Goal: Task Accomplishment & Management: Use online tool/utility

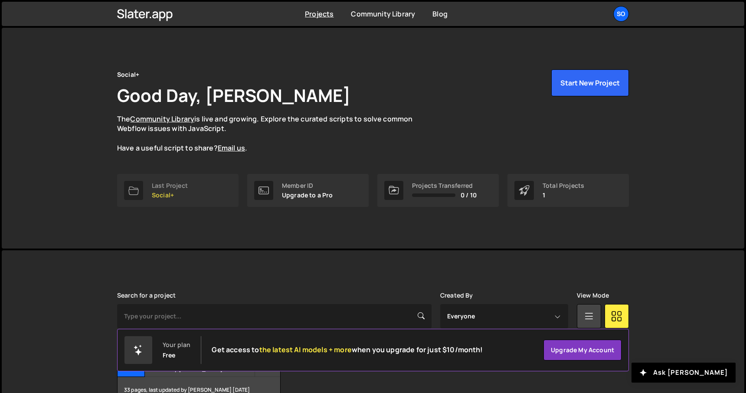
click at [163, 187] on div "Last Project" at bounding box center [170, 185] width 36 height 7
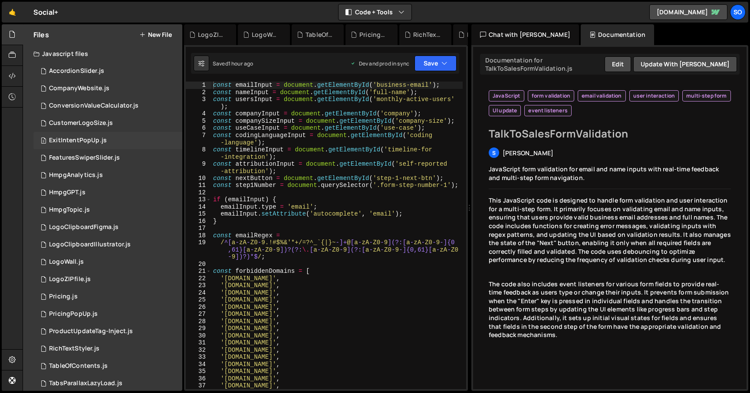
scroll to position [149, 0]
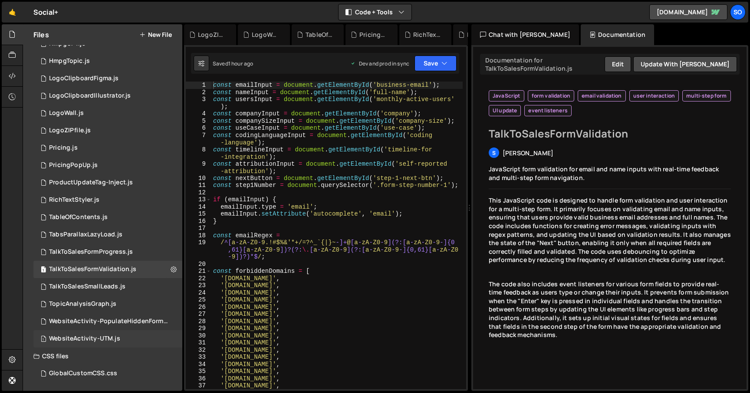
click at [79, 340] on div "WebsiteActivity-UTM.js" at bounding box center [84, 339] width 71 height 8
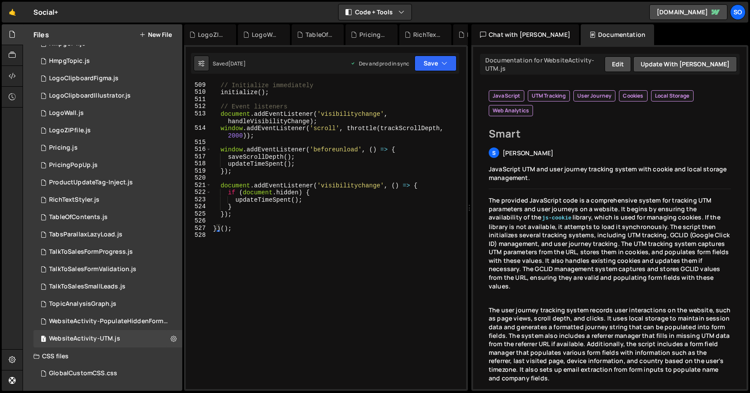
scroll to position [3830, 0]
click at [256, 259] on div "// Initialize immediately initialize ( ) ; // Event listeners document . addEve…" at bounding box center [336, 243] width 251 height 322
type textarea "})();"
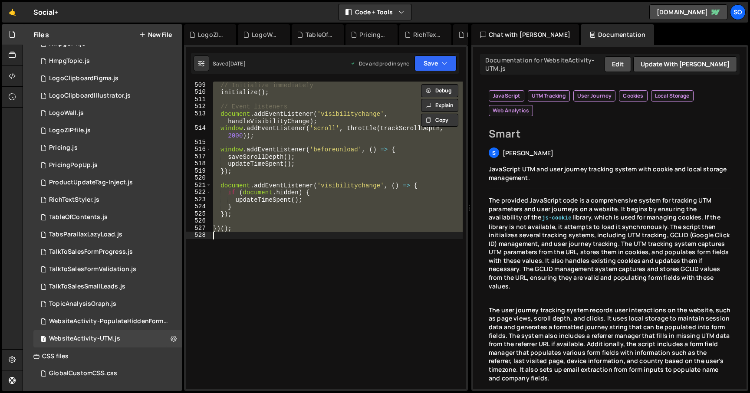
click at [318, 181] on div "// Initialize immediately initialize ( ) ; // Event listeners document . addEve…" at bounding box center [336, 236] width 251 height 308
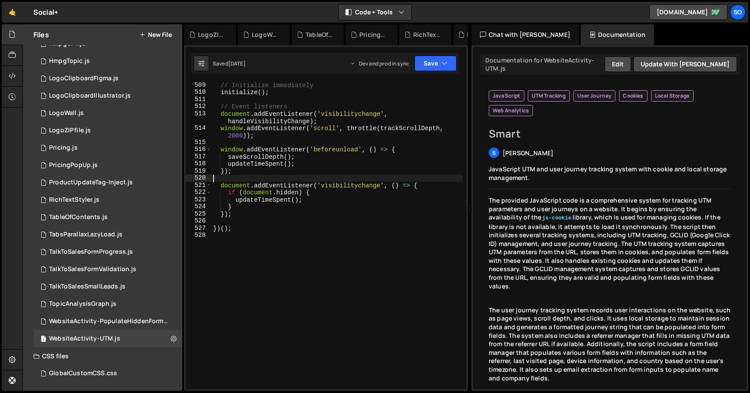
type textarea "})();"
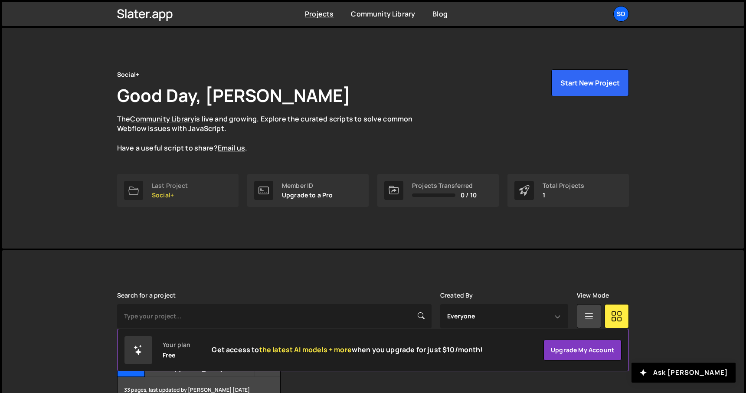
click at [193, 179] on link "Last Project Social+" at bounding box center [177, 190] width 121 height 33
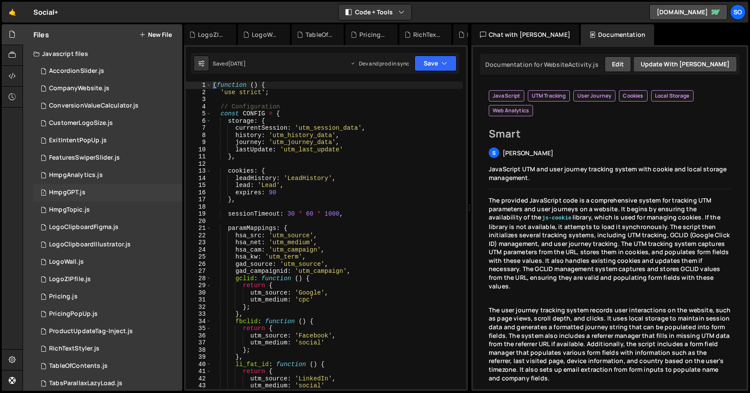
click at [119, 190] on div "1 HmpgGPT.js 0" at bounding box center [107, 192] width 149 height 17
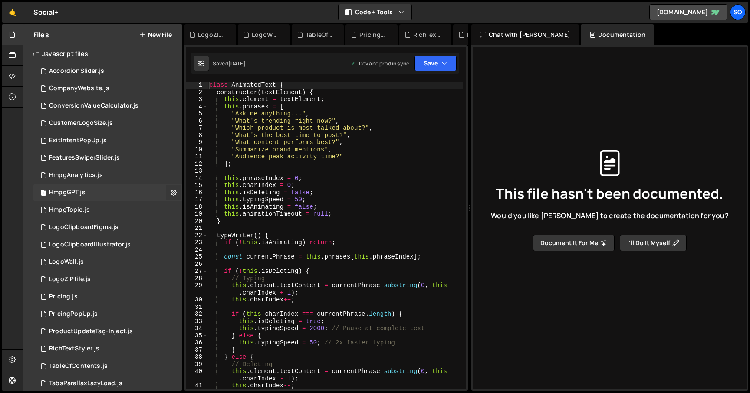
click at [171, 193] on icon at bounding box center [174, 192] width 6 height 8
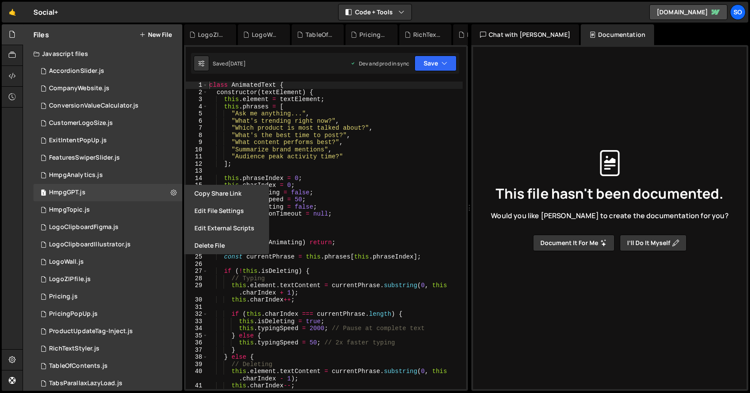
type textarea ""Which product is most talked about?","
click at [264, 130] on div "class AnimatedText { constructor ( textElement ) { this . element = textElement…" at bounding box center [334, 243] width 255 height 322
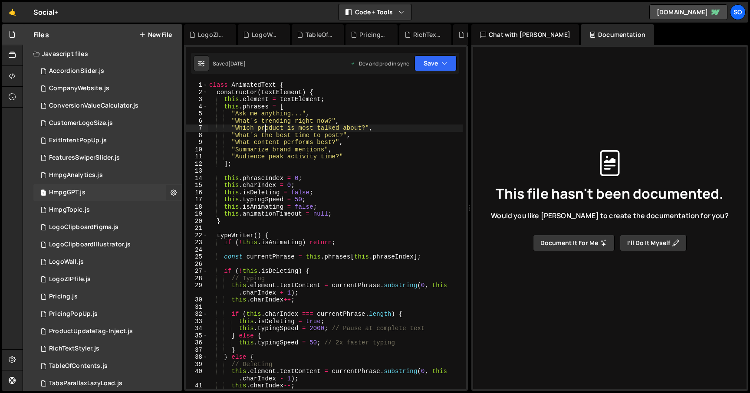
click at [172, 191] on icon at bounding box center [174, 192] width 6 height 8
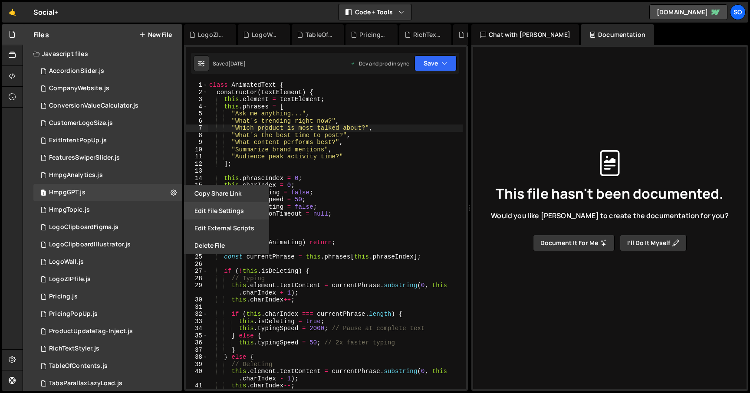
click at [213, 207] on button "Edit File Settings" at bounding box center [226, 210] width 85 height 17
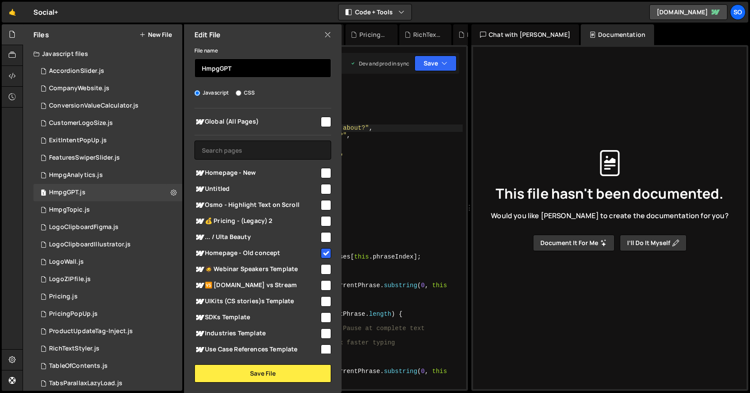
click at [201, 68] on input "HmpgGPT" at bounding box center [262, 68] width 137 height 19
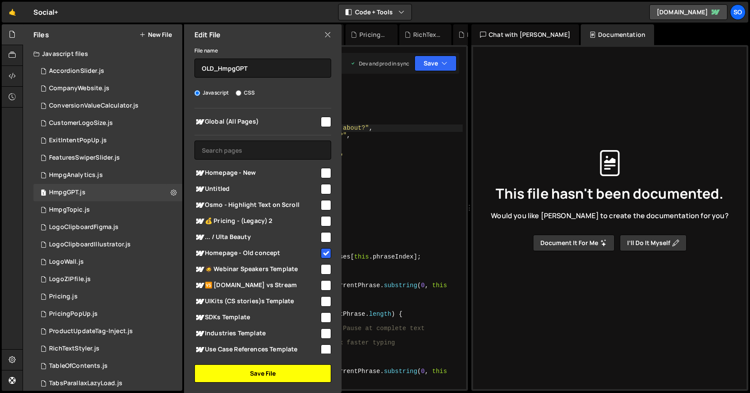
click at [260, 370] on button "Save File" at bounding box center [262, 373] width 137 height 18
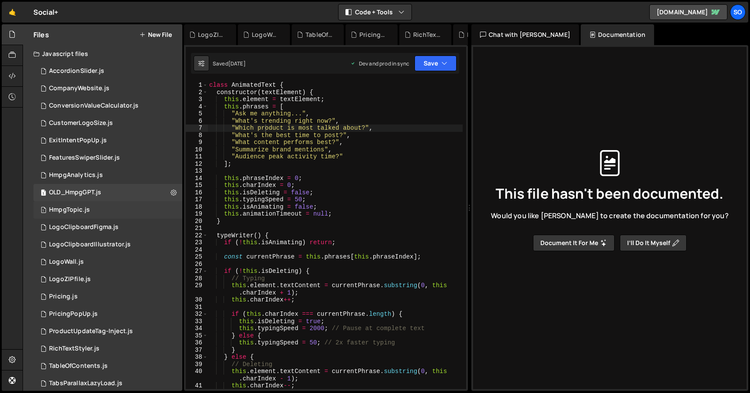
click at [117, 213] on div "1 HmpgTopic.js 0" at bounding box center [107, 209] width 149 height 17
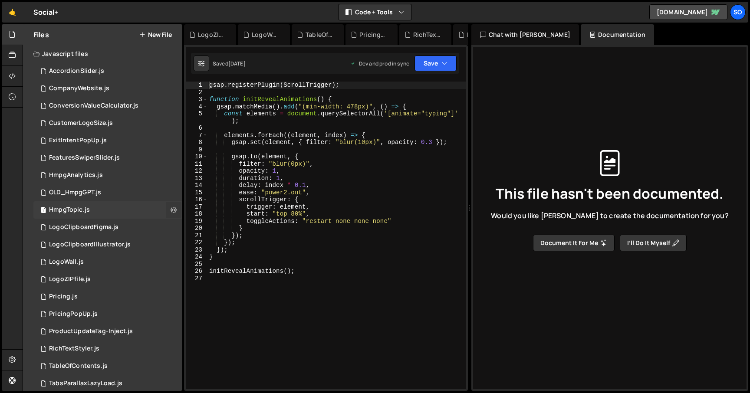
click at [171, 209] on icon at bounding box center [174, 210] width 6 height 8
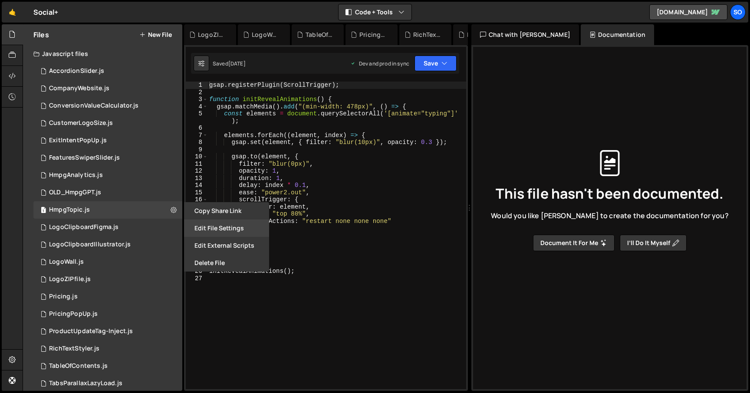
click at [212, 231] on button "Edit File Settings" at bounding box center [226, 228] width 85 height 17
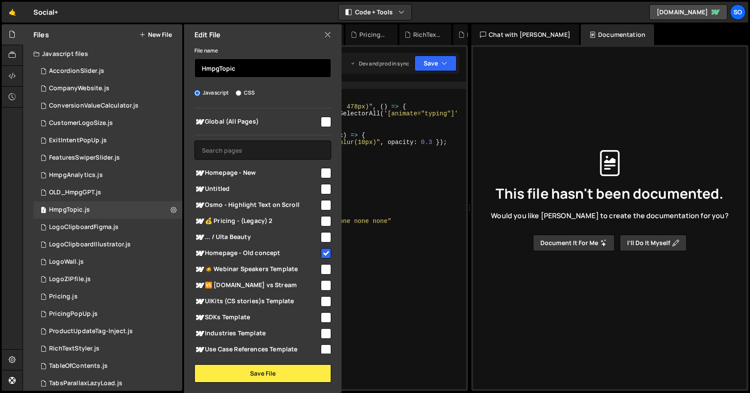
click at [200, 68] on input "HmpgTopic" at bounding box center [262, 68] width 137 height 19
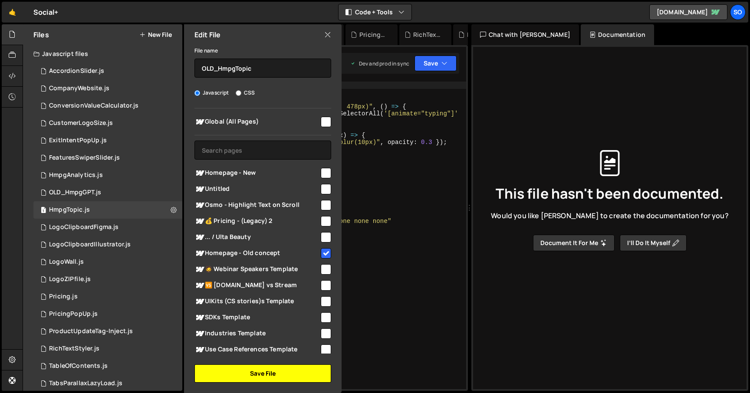
click at [257, 369] on button "Save File" at bounding box center [262, 373] width 137 height 18
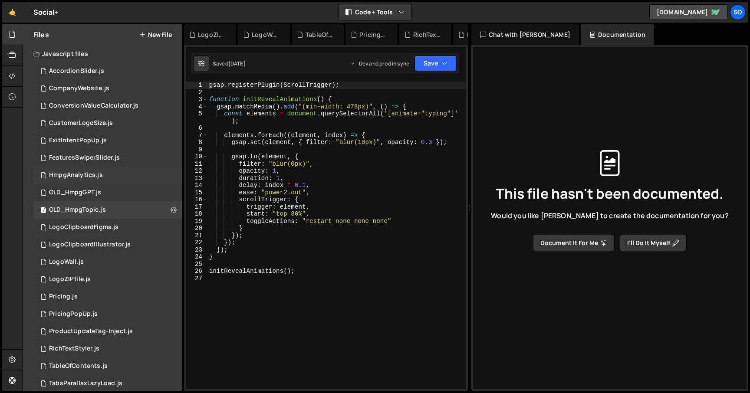
click at [109, 176] on div "1 HmpgAnalytics.js 0" at bounding box center [107, 175] width 149 height 17
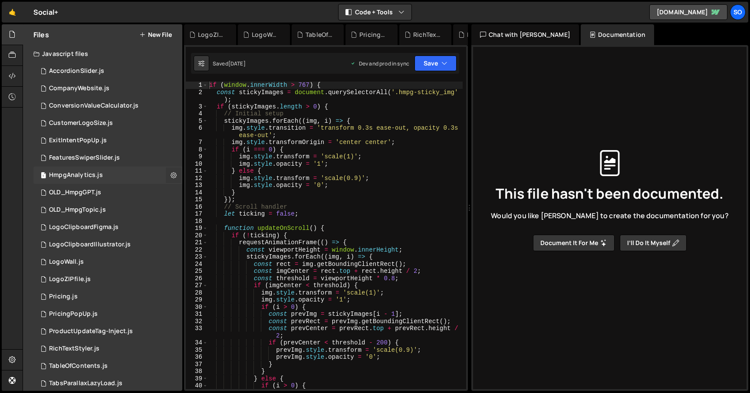
click at [171, 176] on icon at bounding box center [174, 175] width 6 height 8
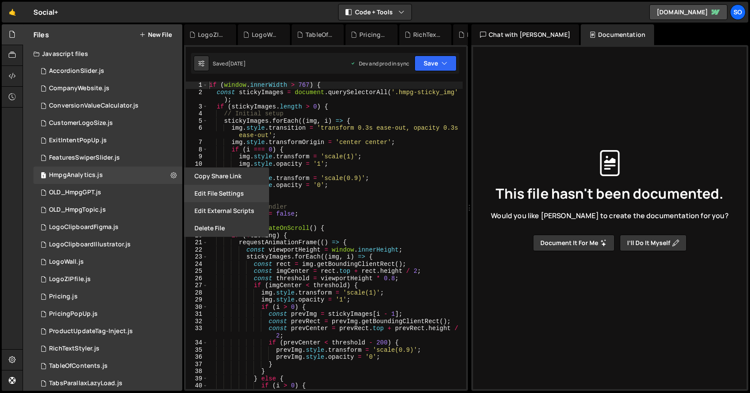
click at [215, 192] on button "Edit File Settings" at bounding box center [226, 193] width 85 height 17
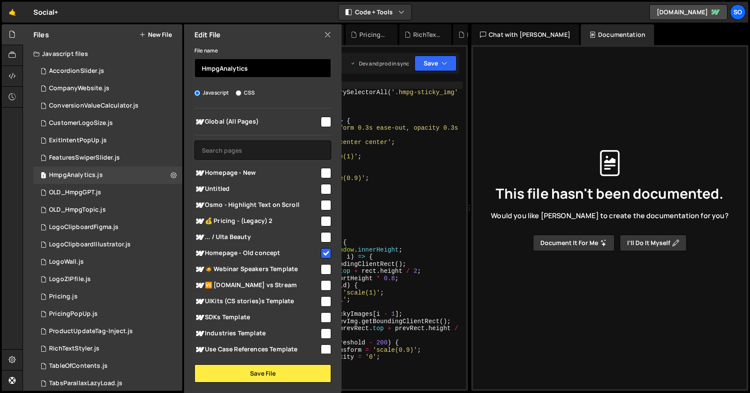
click at [201, 66] on input "HmpgAnalytics" at bounding box center [262, 68] width 137 height 19
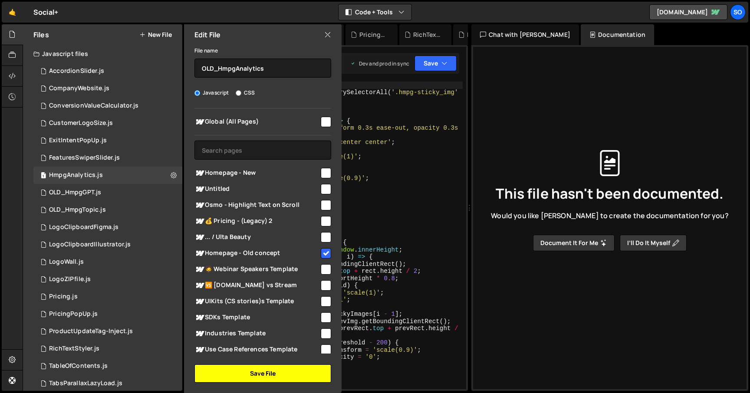
click at [269, 377] on button "Save File" at bounding box center [262, 373] width 137 height 18
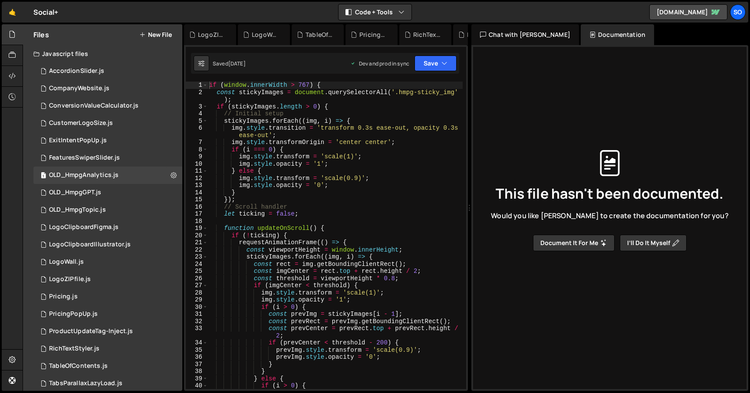
click at [162, 37] on button "New File" at bounding box center [155, 34] width 33 height 7
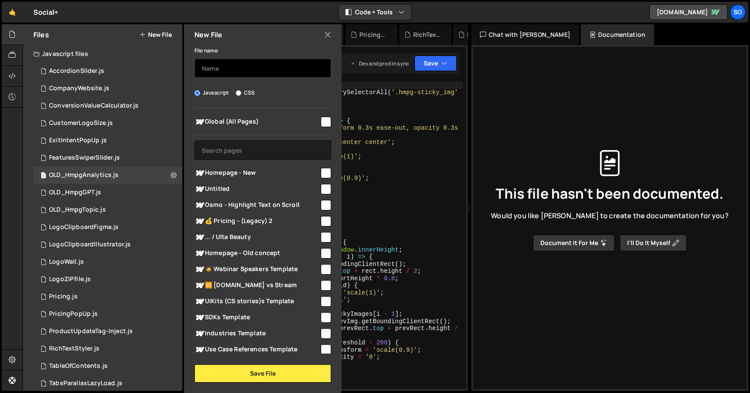
click at [236, 70] on input "text" at bounding box center [262, 68] width 137 height 19
type input "Homepage"
click at [321, 174] on input "checkbox" at bounding box center [326, 173] width 10 height 10
checkbox input "true"
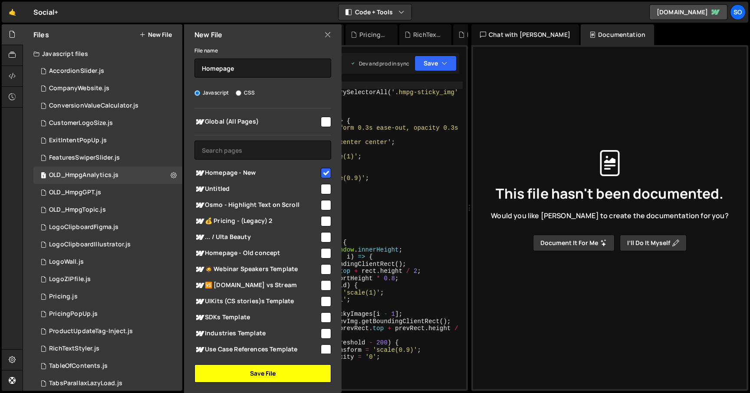
click at [262, 374] on button "Save File" at bounding box center [262, 373] width 137 height 18
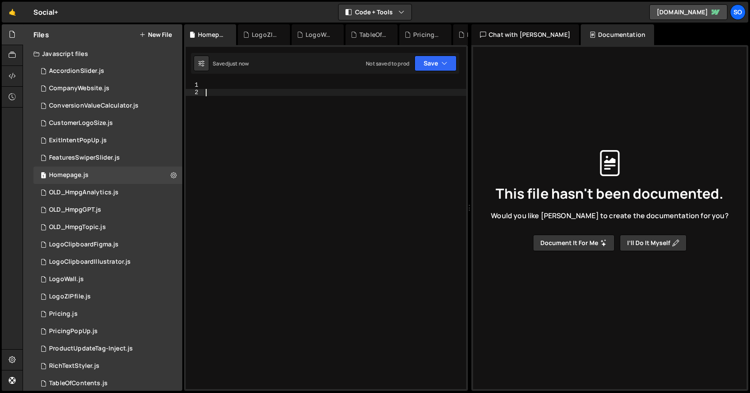
click at [270, 118] on div at bounding box center [335, 243] width 262 height 322
paste textarea "</script>"
type textarea "</script>"
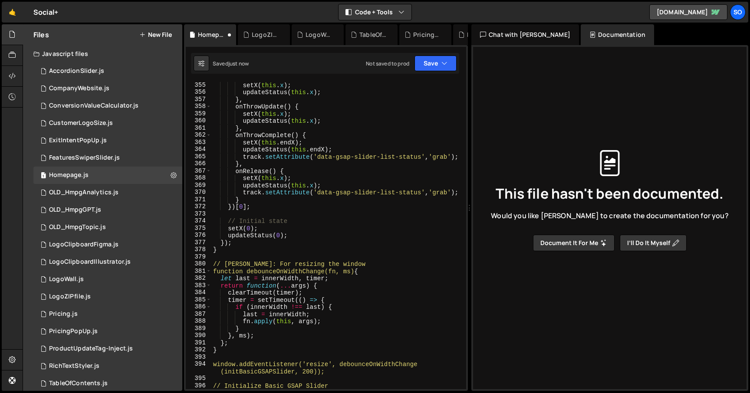
scroll to position [2949, 0]
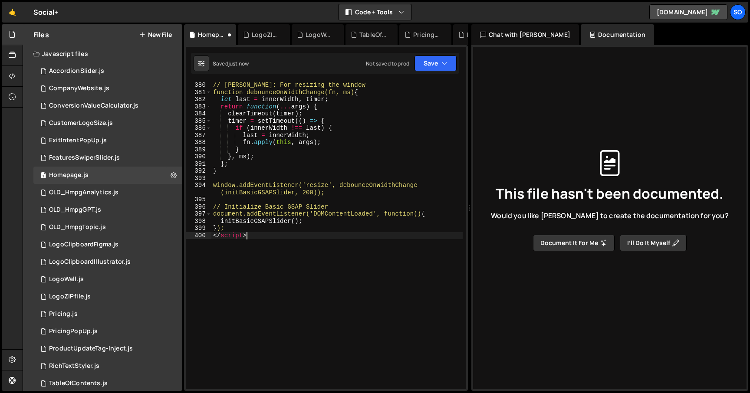
drag, startPoint x: 241, startPoint y: 236, endPoint x: 198, endPoint y: 239, distance: 43.5
click at [198, 239] on div "</script> 380 381 382 383 384 385 386 387 388 389 390 391 392 393 394 395 396 3…" at bounding box center [326, 236] width 280 height 308
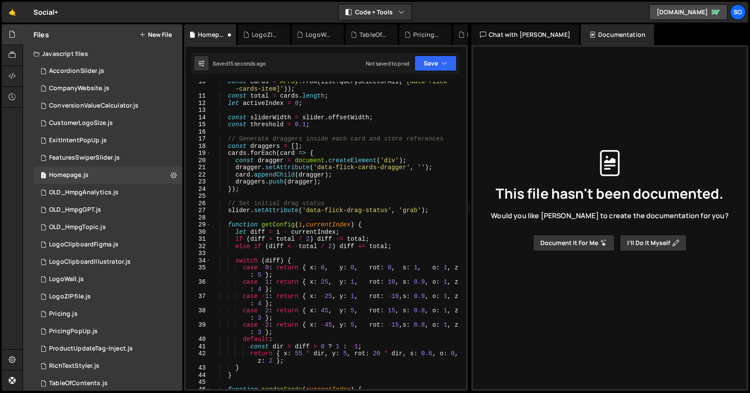
scroll to position [0, 0]
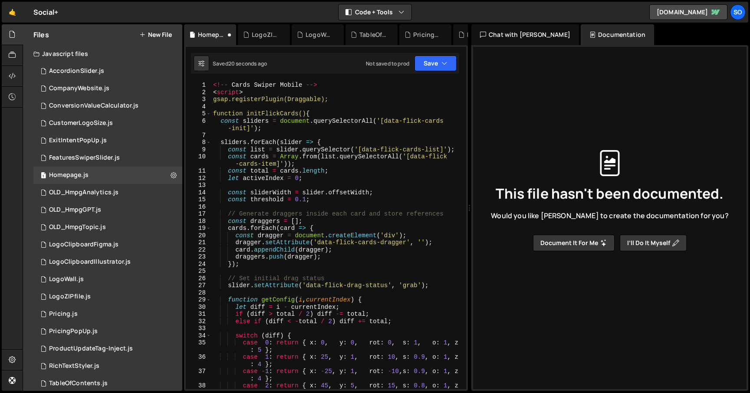
click at [294, 250] on div "<!-- Cards Swiper Mobile --> < script > gsap.registerPlugin(Draggable); functio…" at bounding box center [336, 246] width 251 height 329
type textarea "initBasicGSAPSlider(); });"
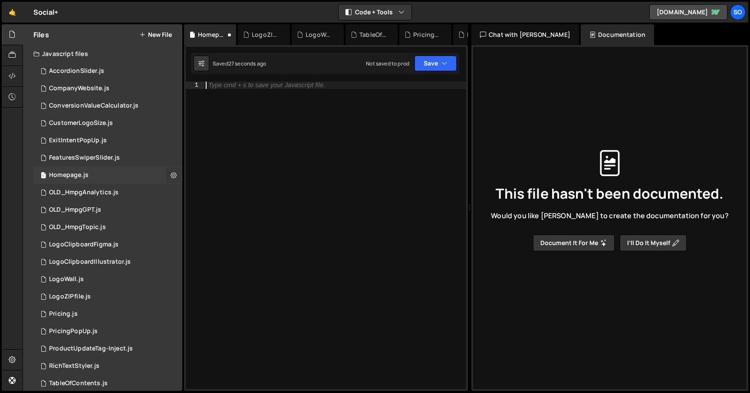
click at [171, 177] on icon at bounding box center [174, 175] width 6 height 8
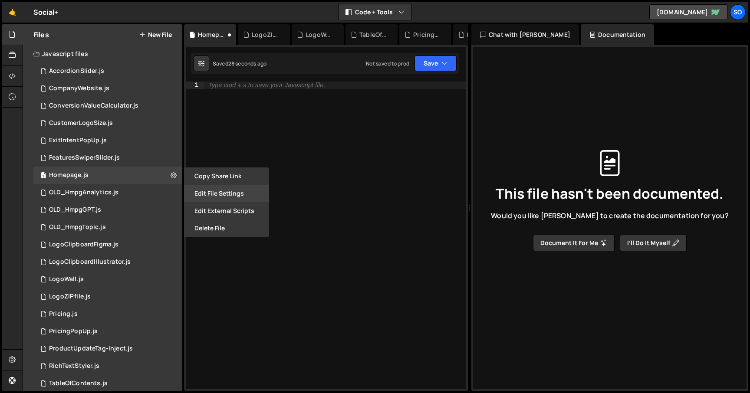
click at [212, 191] on button "Edit File Settings" at bounding box center [226, 193] width 85 height 17
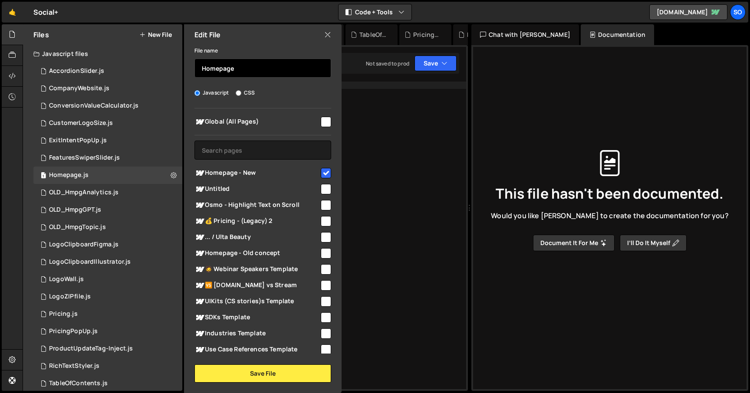
click at [219, 69] on input "Homepage" at bounding box center [262, 68] width 137 height 19
type input "Hmpg_CardsMobile"
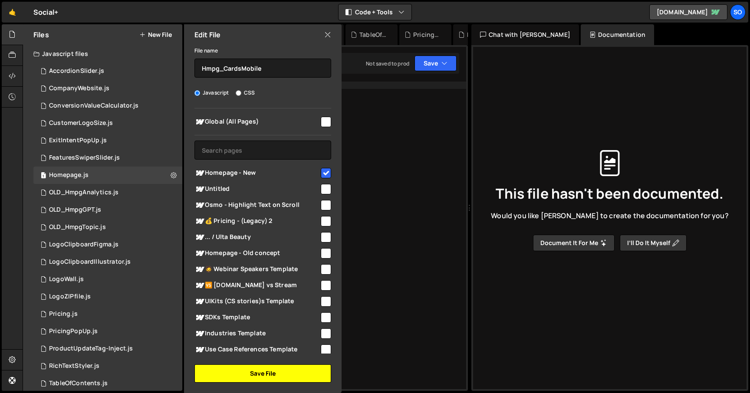
click at [275, 374] on button "Save File" at bounding box center [262, 373] width 137 height 18
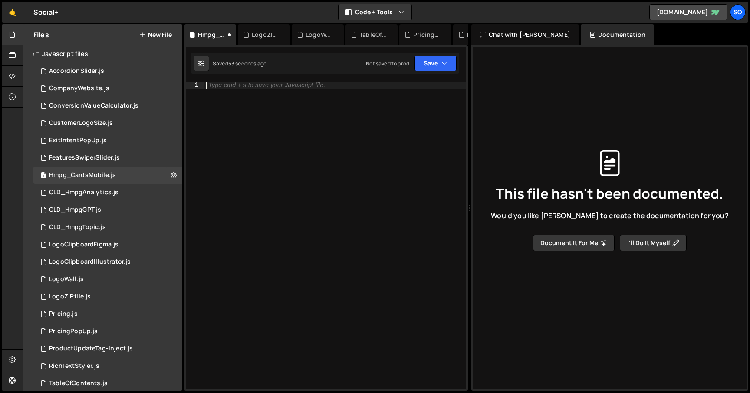
click at [377, 131] on div "Type cmd + s to save your Javascript file." at bounding box center [335, 243] width 262 height 322
paste textarea "});"
type textarea "});"
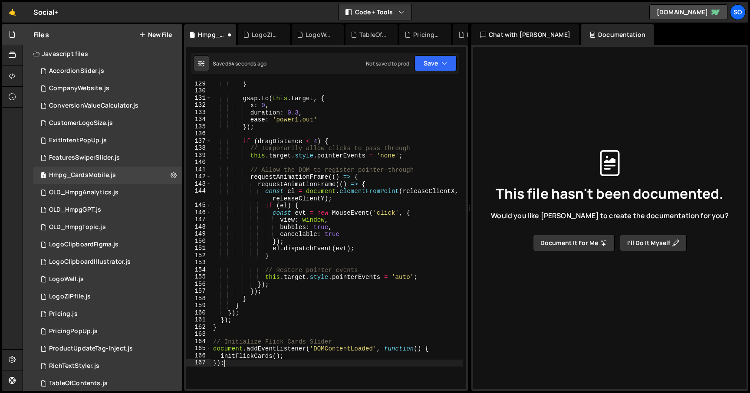
scroll to position [1124, 0]
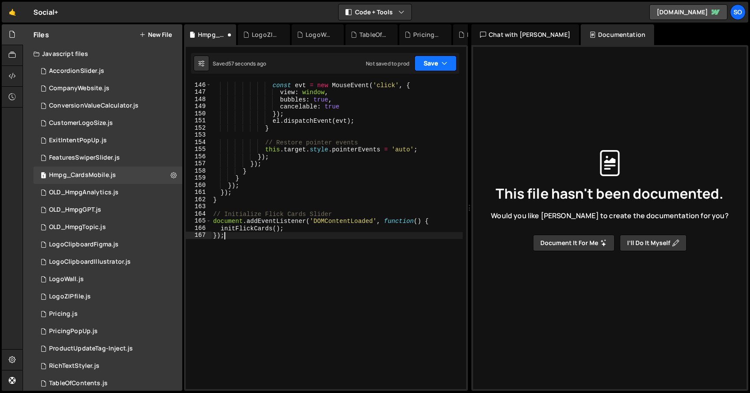
click at [436, 64] on button "Save" at bounding box center [435, 64] width 42 height 16
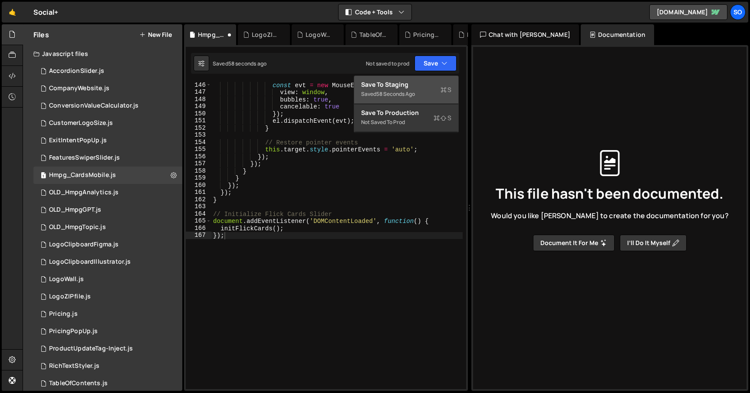
click at [414, 92] on div "58 seconds ago" at bounding box center [395, 93] width 39 height 7
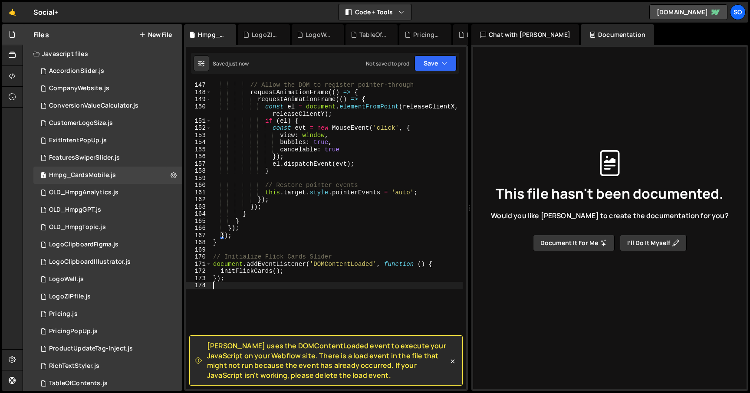
click at [308, 305] on div "// Allow the DOM to register pointer-through requestAnimationFrame (( ) => { re…" at bounding box center [336, 243] width 251 height 322
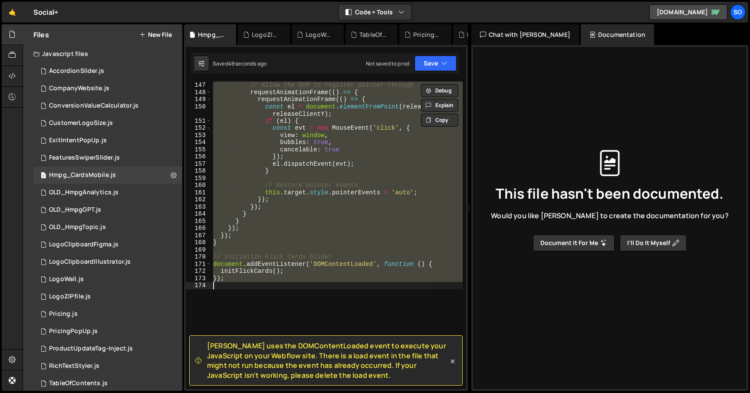
click at [392, 203] on div "// Allow the DOM to register pointer-through requestAnimationFrame (( ) => { re…" at bounding box center [336, 236] width 251 height 308
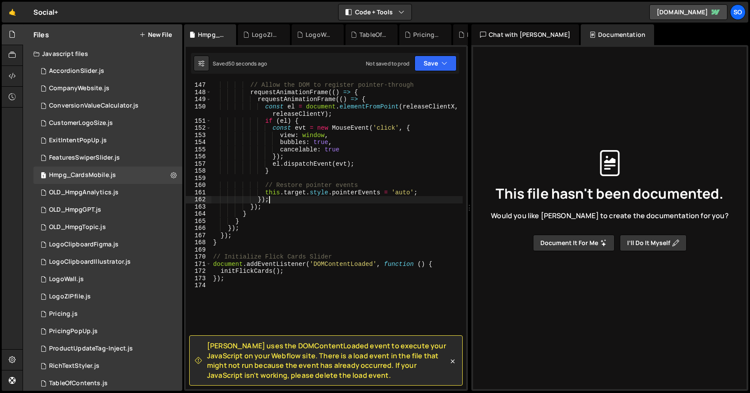
type textarea "});"
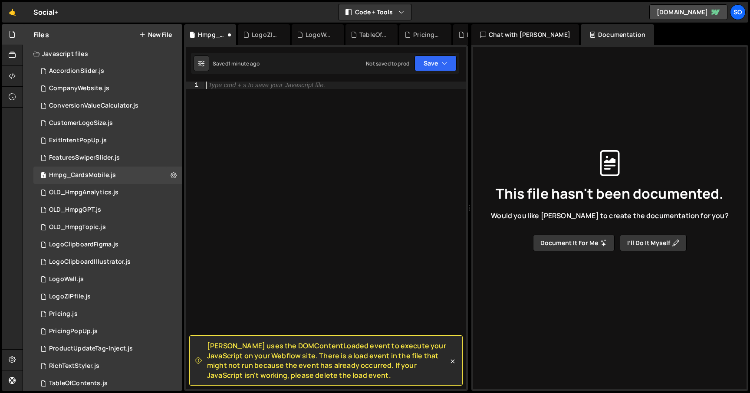
paste textarea "initFlickCards();"
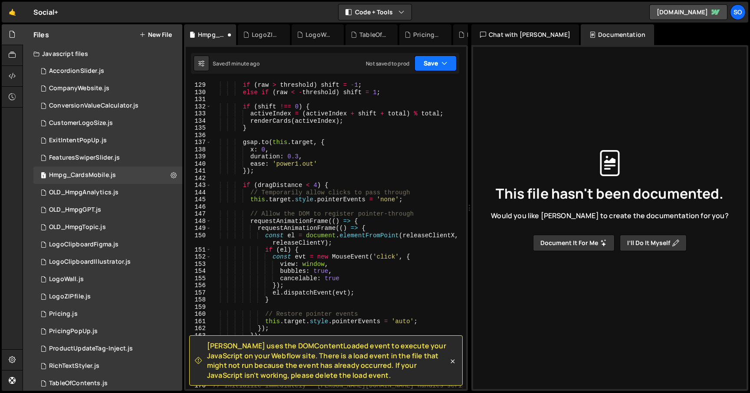
click at [433, 58] on button "Save" at bounding box center [435, 64] width 42 height 16
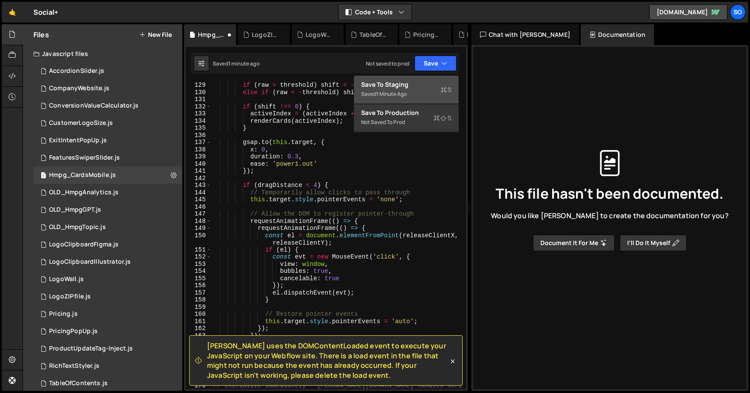
click at [410, 89] on div "Saved 1 minute ago" at bounding box center [406, 94] width 90 height 10
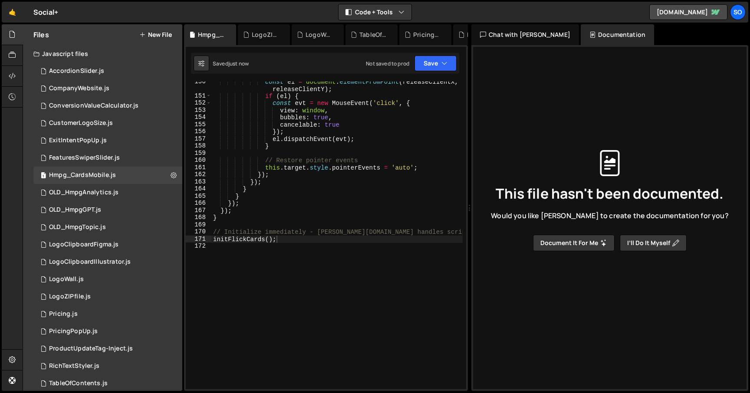
type textarea "// Initialize immediately - Slater.app handles script timing"
drag, startPoint x: 440, startPoint y: 234, endPoint x: 201, endPoint y: 232, distance: 239.5
click at [201, 232] on div "// Initialize immediately - Slater.app handles script timing 150 151 152 153 15…" at bounding box center [326, 236] width 280 height 308
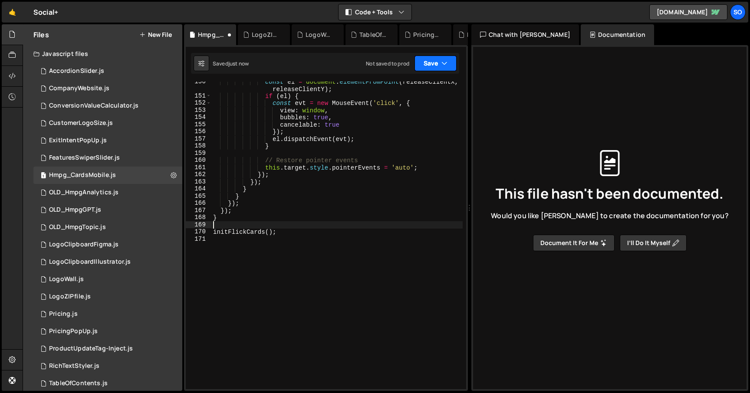
click at [436, 68] on button "Save" at bounding box center [435, 64] width 42 height 16
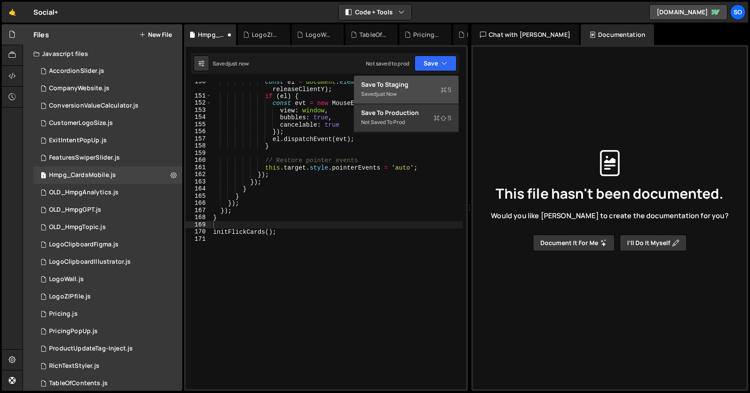
click at [420, 83] on div "Save to Staging S" at bounding box center [406, 84] width 90 height 9
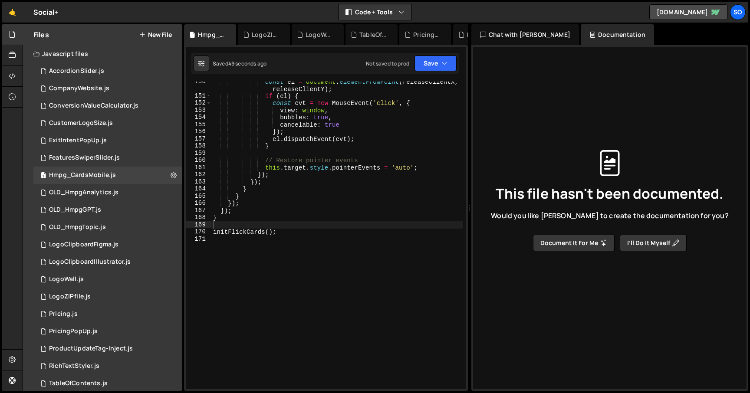
click at [166, 39] on div "Files New File" at bounding box center [102, 34] width 159 height 21
click at [162, 36] on button "New File" at bounding box center [155, 34] width 33 height 7
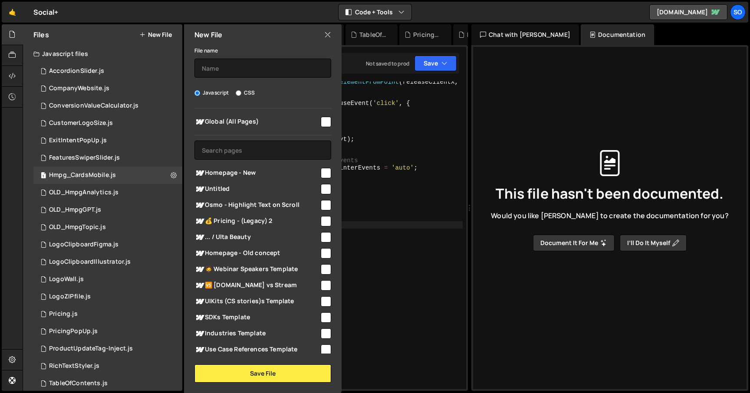
click at [321, 173] on input "checkbox" at bounding box center [326, 173] width 10 height 10
checkbox input "true"
click at [222, 59] on input "text" at bounding box center [262, 68] width 137 height 19
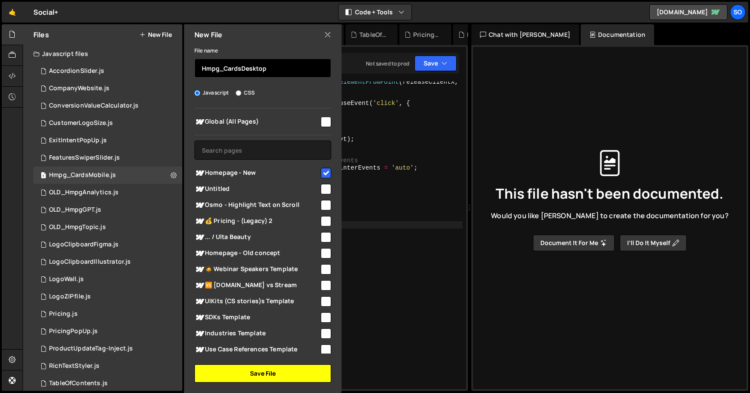
type input "Hmpg_CardsDesktop"
click at [253, 375] on button "Save File" at bounding box center [262, 373] width 137 height 18
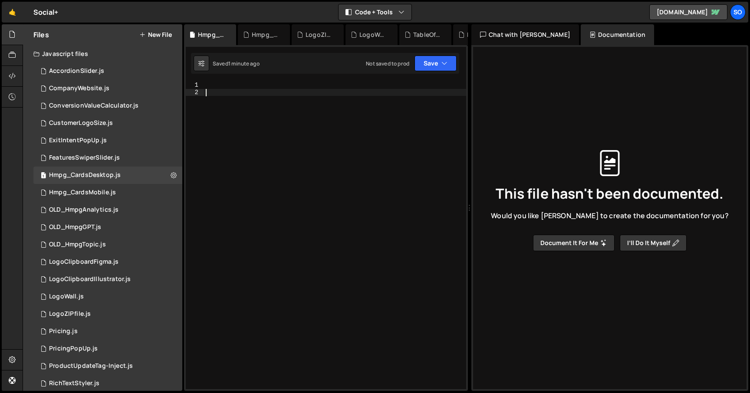
click at [314, 166] on div at bounding box center [335, 243] width 262 height 322
paste textarea "initBasicGSAPSlider();"
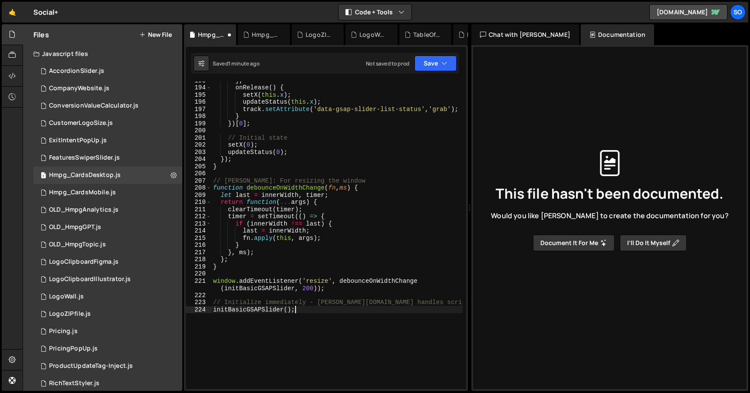
scroll to position [1531, 0]
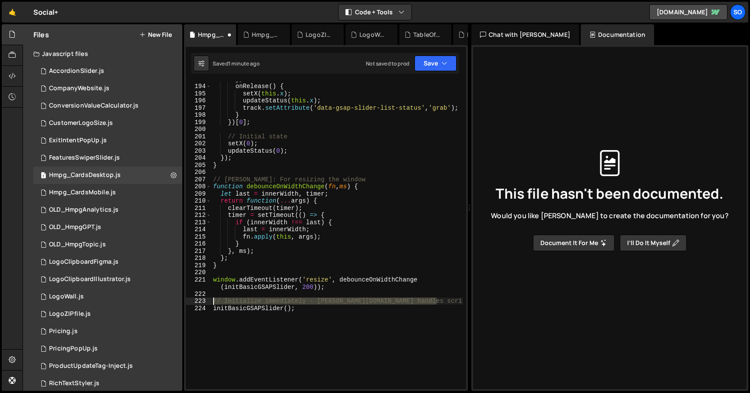
drag, startPoint x: 445, startPoint y: 300, endPoint x: 200, endPoint y: 298, distance: 245.6
click at [200, 298] on div "initBasicGSAPSlider(); 193 194 195 196 197 198 199 200 201 202 203 204 205 206 …" at bounding box center [326, 236] width 280 height 308
type textarea "// Initialize immediately - Slater.app handles script timing"
click at [279, 336] on div "} , onRelease ( ) { setX ( this . x ) ; updateStatus ( this . x ) ; track . set…" at bounding box center [336, 236] width 251 height 322
type textarea "initBasicGSAPSlider();"
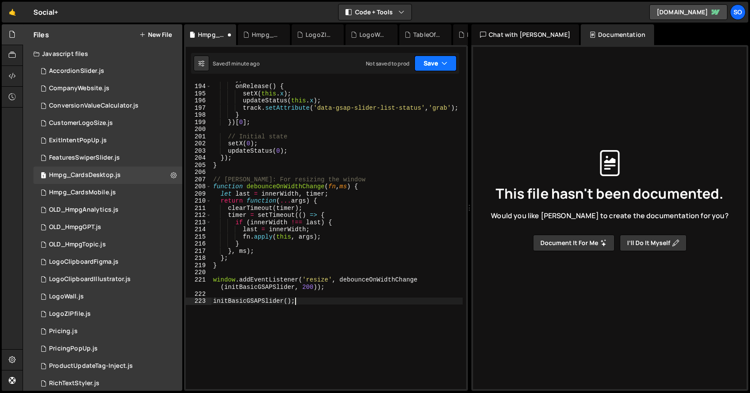
click at [436, 61] on button "Save" at bounding box center [435, 64] width 42 height 16
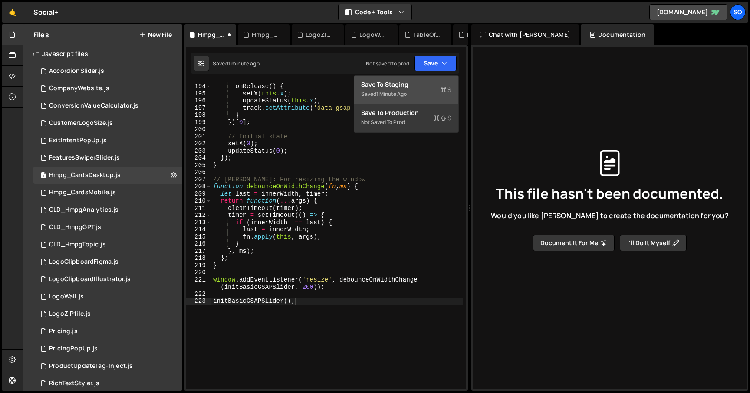
click at [404, 83] on div "Save to Staging S" at bounding box center [406, 84] width 90 height 9
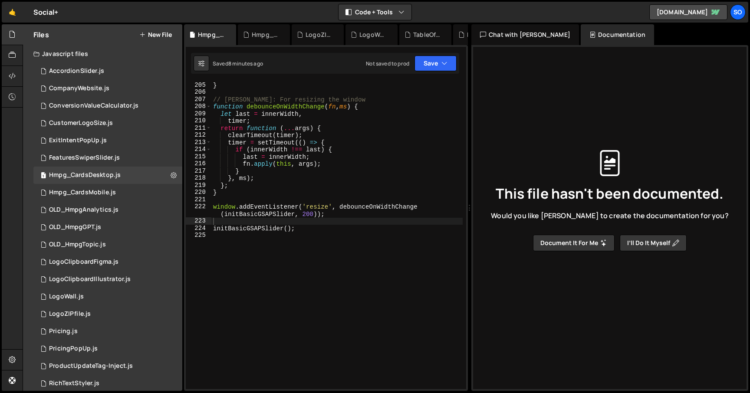
scroll to position [1625, 0]
